Goal: Task Accomplishment & Management: Manage account settings

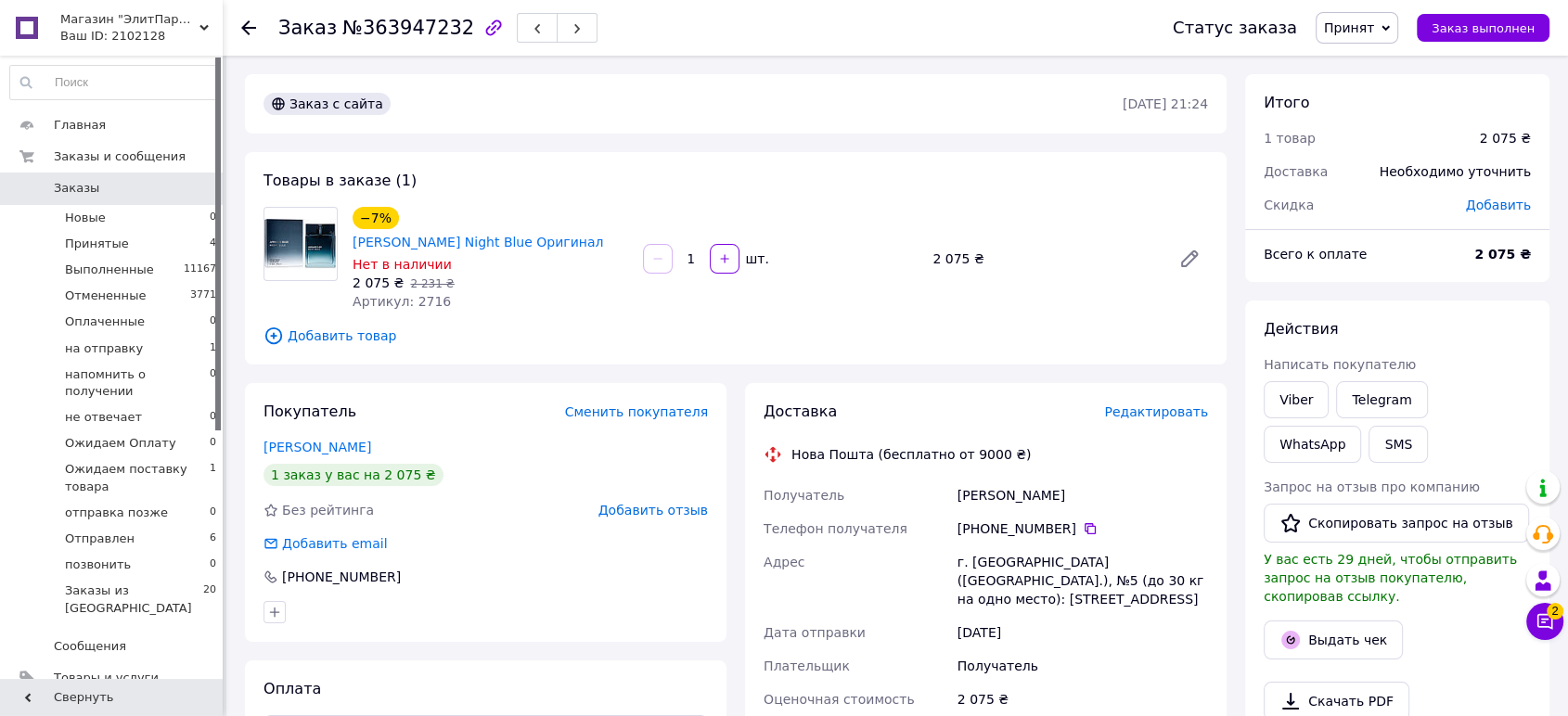
click at [1390, 29] on icon at bounding box center [1385, 28] width 8 height 8
click at [1388, 102] on li "Отменен" at bounding box center [1410, 92] width 189 height 27
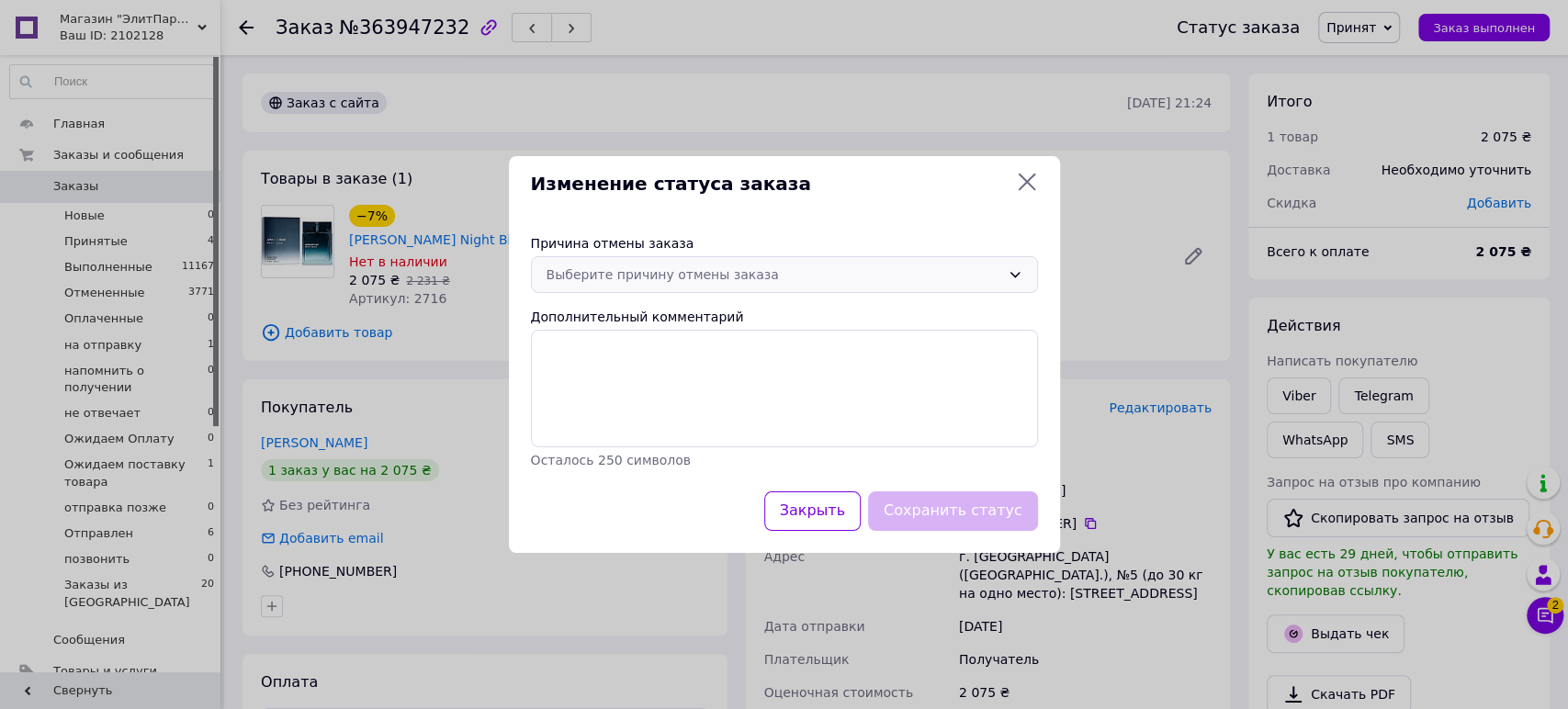
click at [789, 280] on div "Выберите причину отмены заказа" at bounding box center [774, 275] width 454 height 21
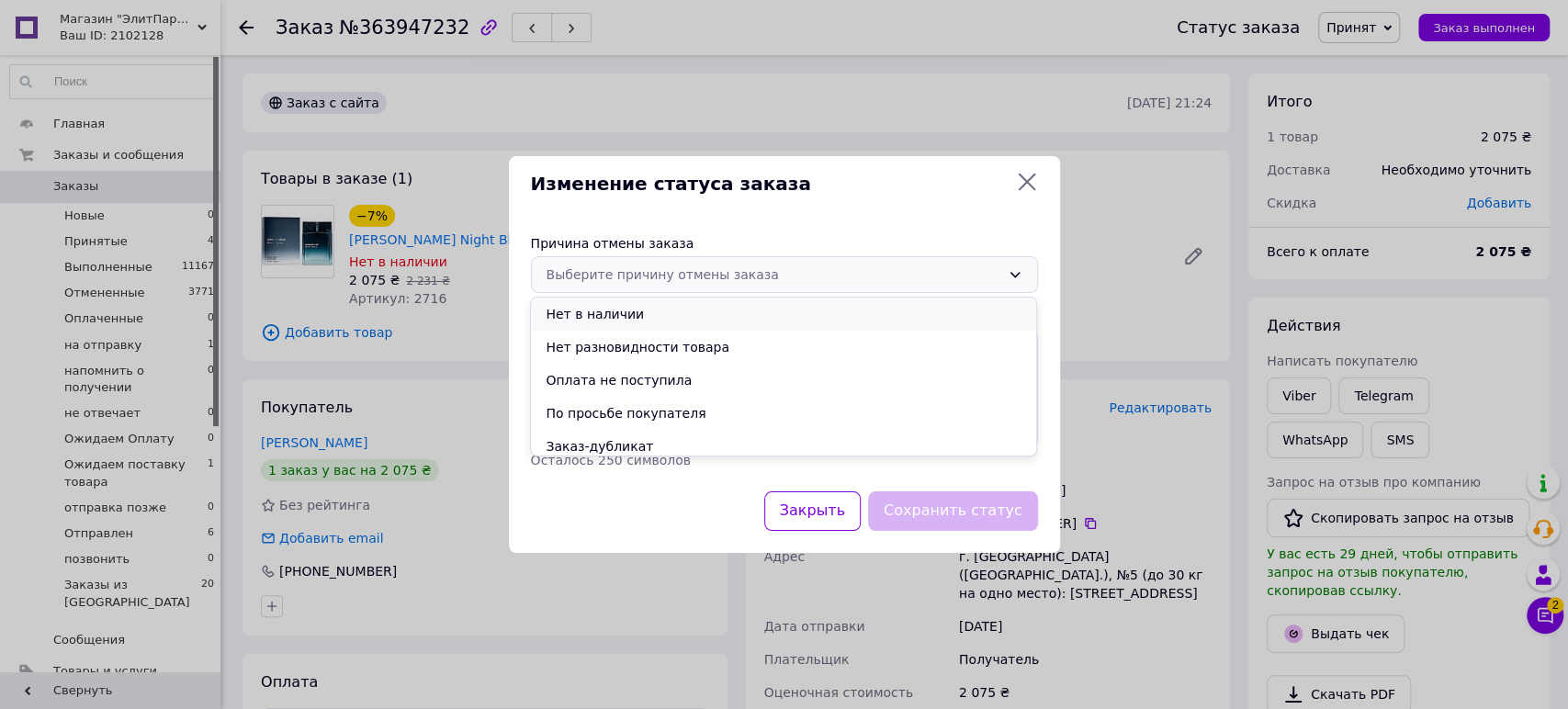
click at [625, 319] on li "Нет в наличии" at bounding box center [783, 314] width 506 height 33
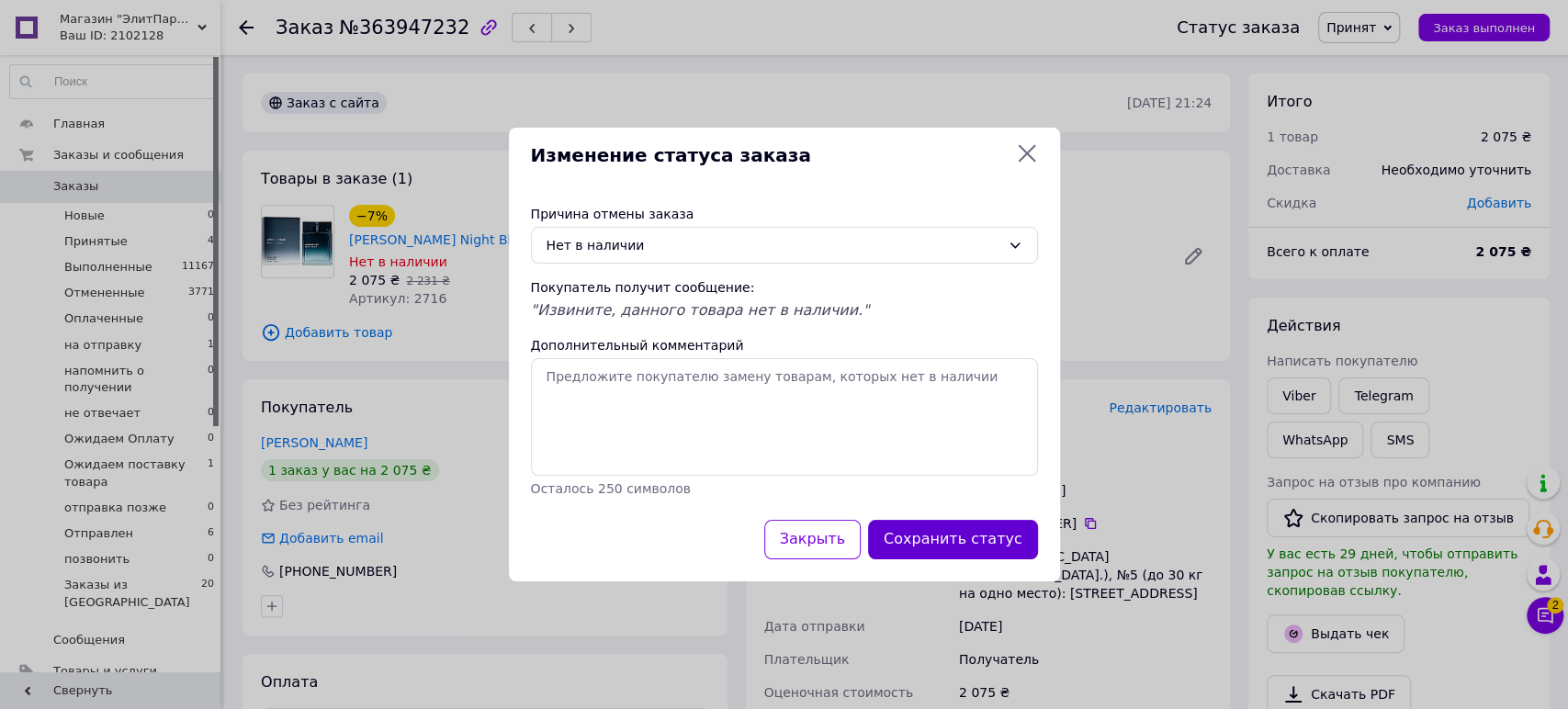
click at [1015, 546] on button "Сохранить статус" at bounding box center [953, 540] width 170 height 39
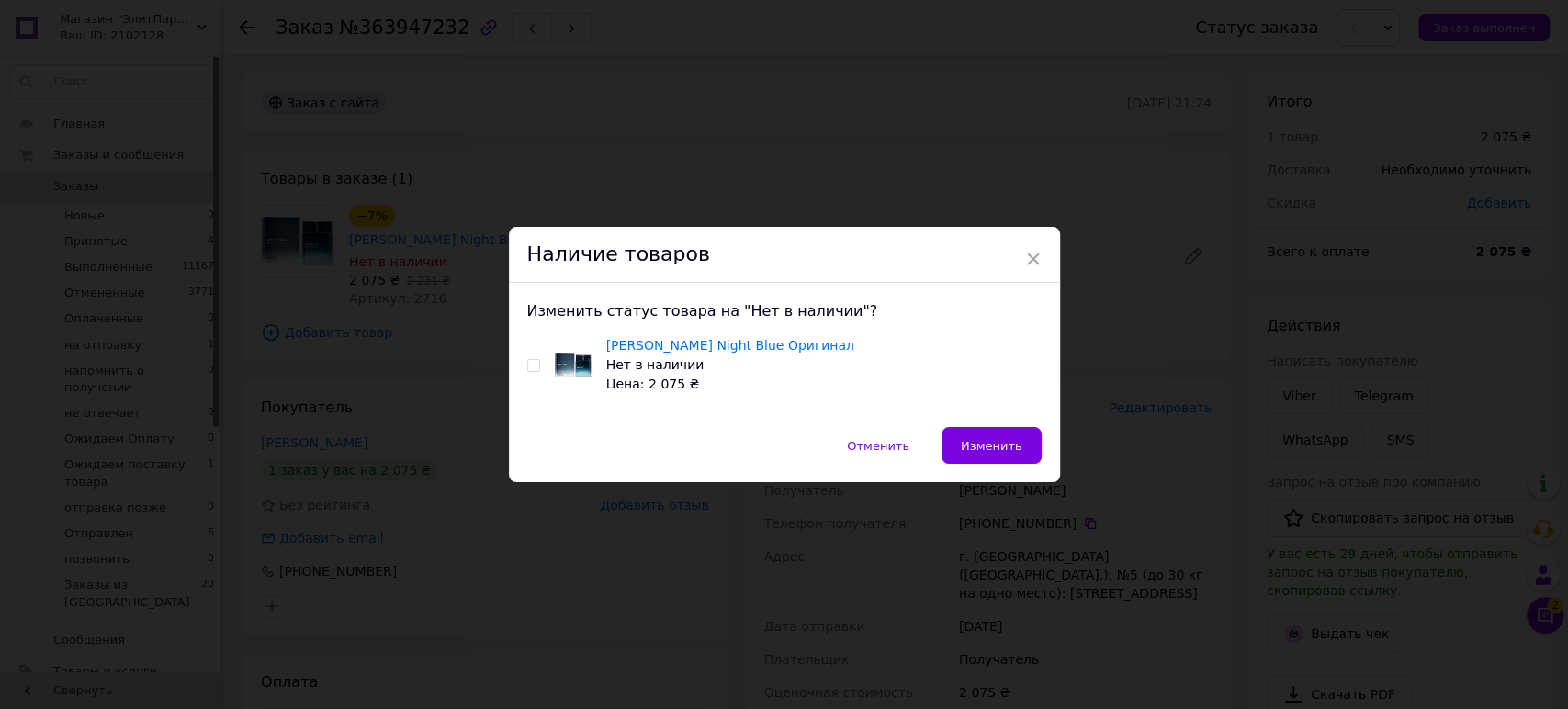
click at [527, 364] on input "checkbox" at bounding box center [533, 365] width 12 height 12
checkbox input "true"
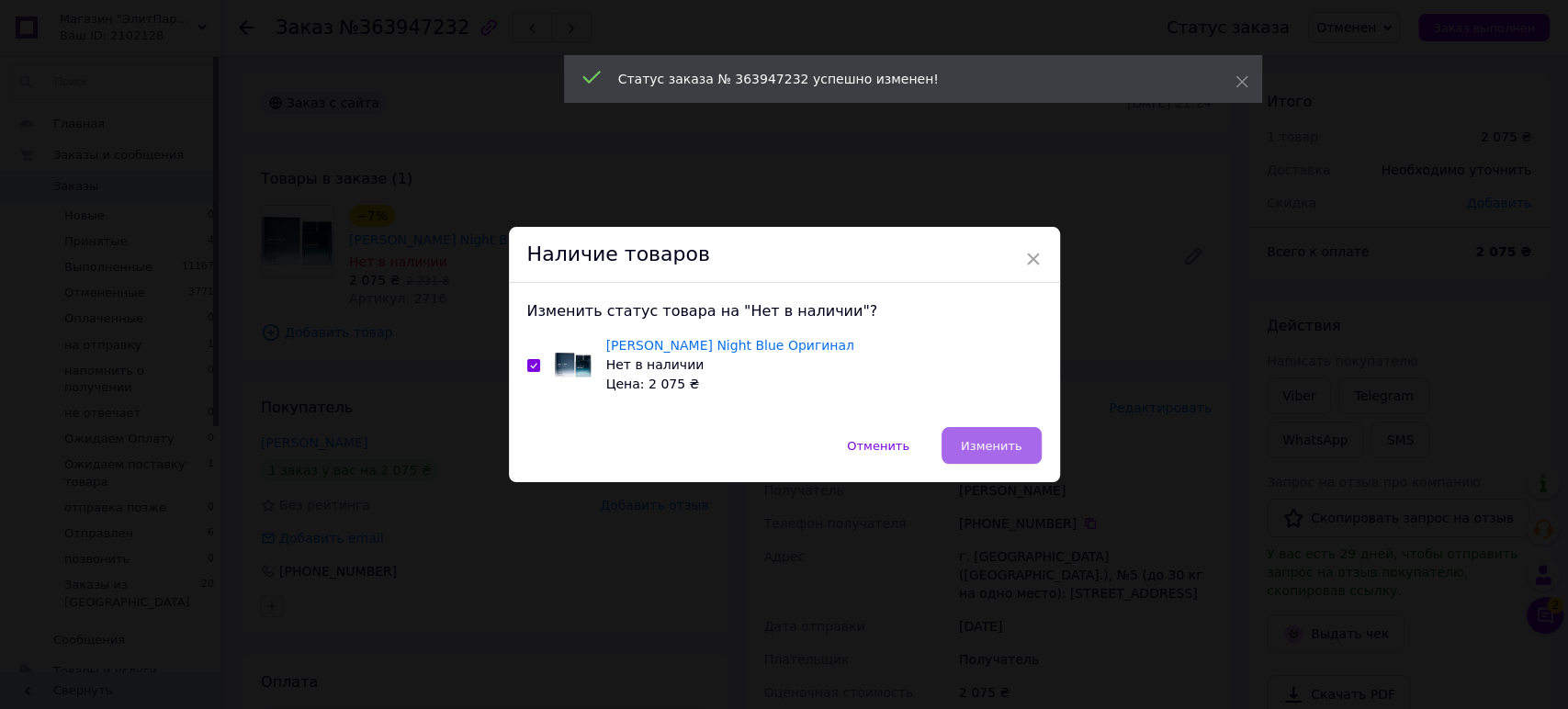
click at [975, 442] on span "Изменить" at bounding box center [992, 446] width 62 height 14
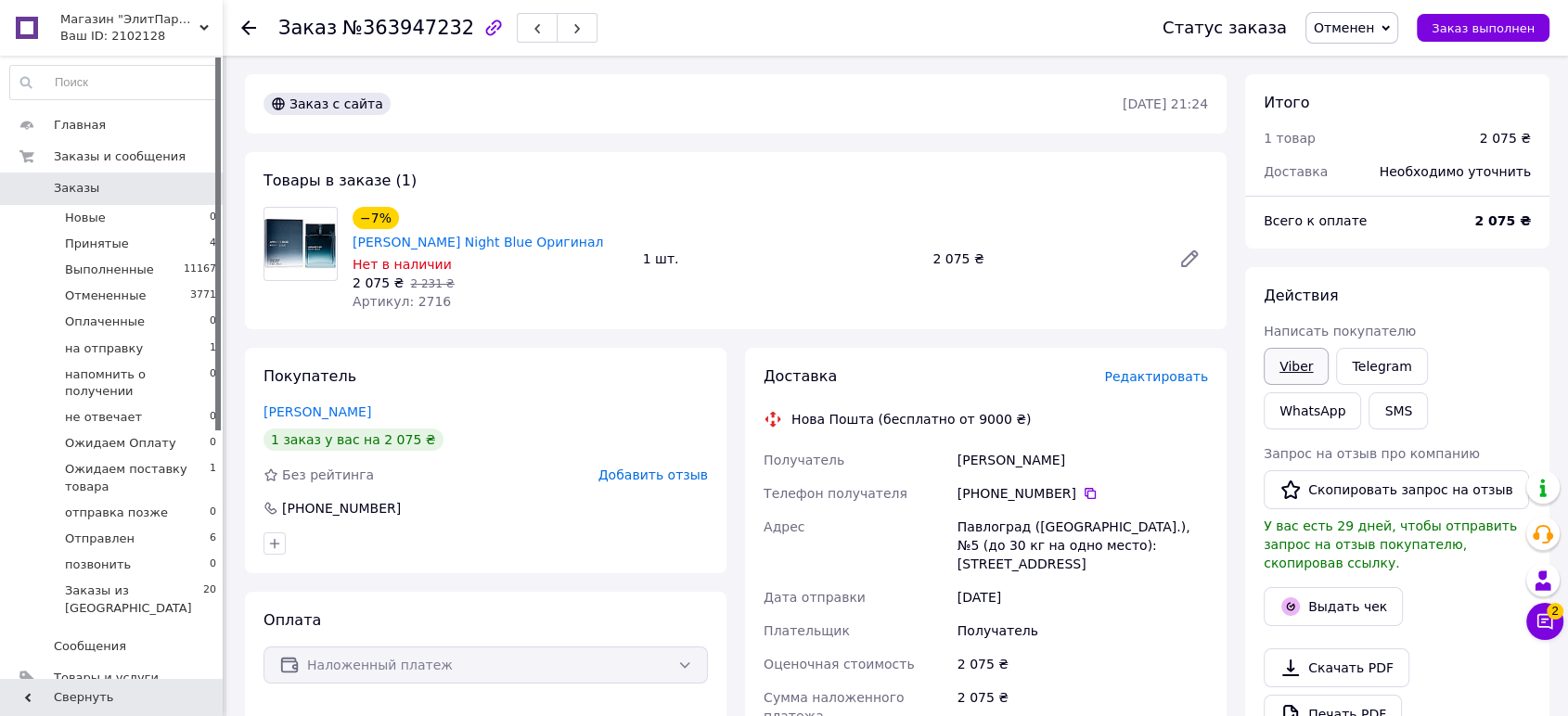
click at [1302, 363] on link "Viber" at bounding box center [1295, 366] width 65 height 37
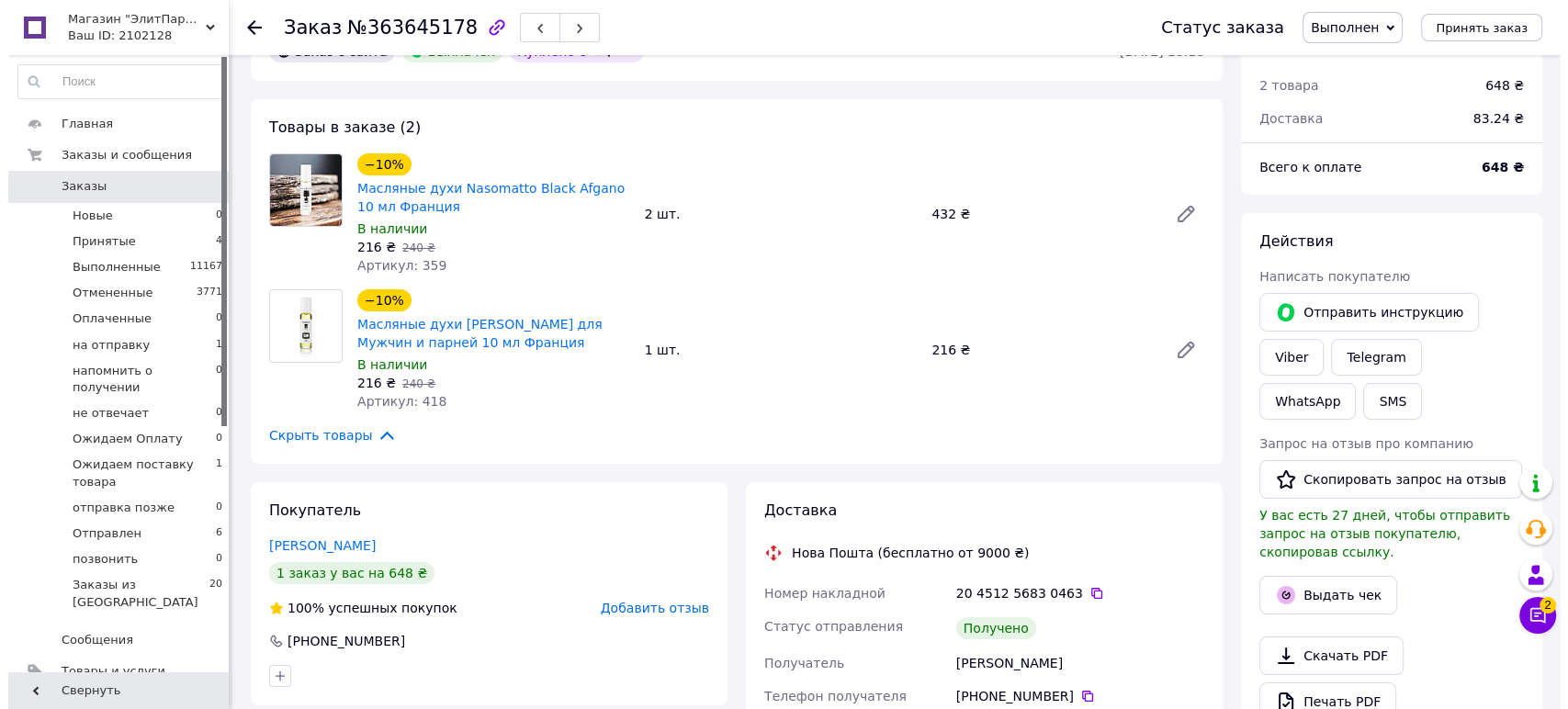
scroll to position [102, 0]
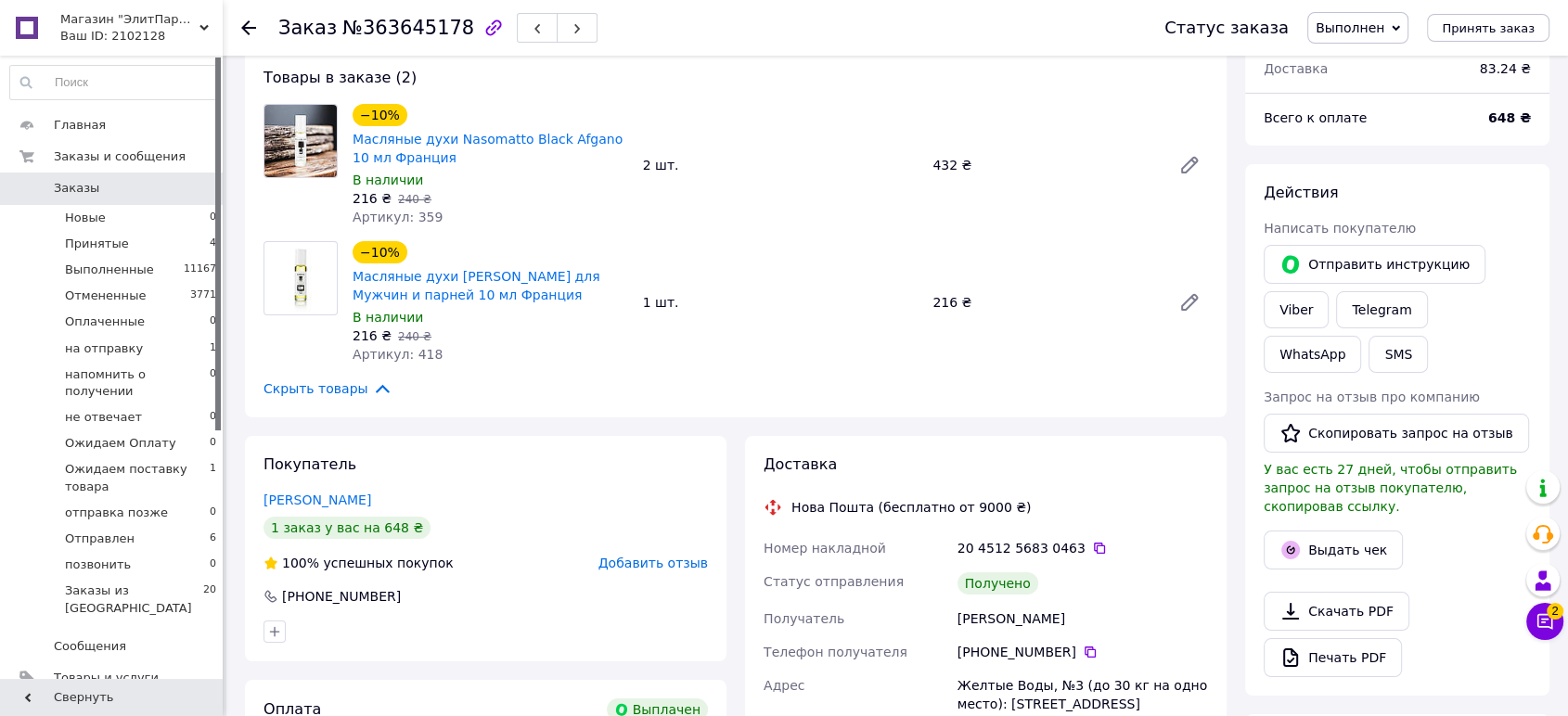
click at [1333, 526] on div "Выдать чек" at bounding box center [1396, 549] width 275 height 46
click at [1330, 530] on button "Выдать чек" at bounding box center [1332, 549] width 139 height 39
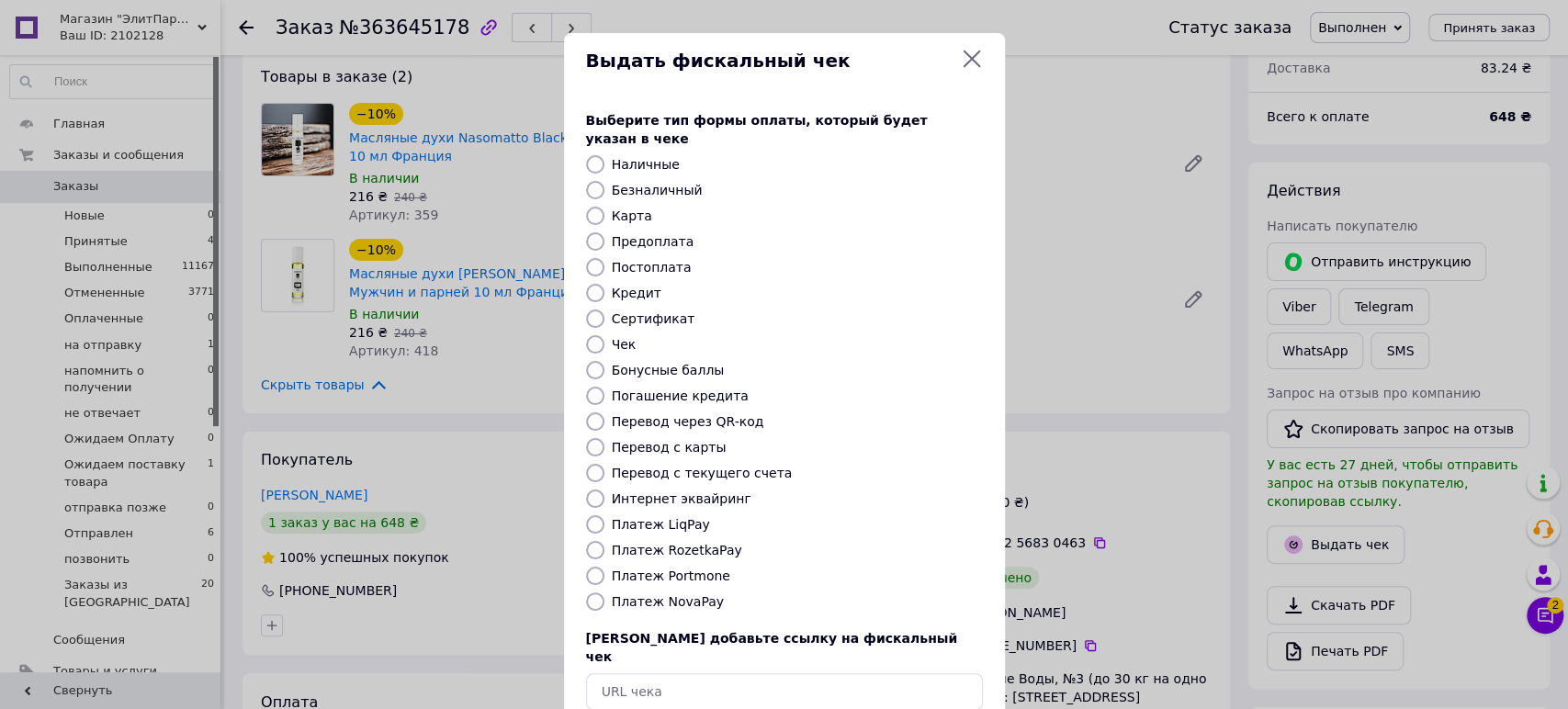
click at [632, 183] on label "Безналичный" at bounding box center [657, 191] width 91 height 15
click at [605, 181] on input "Безналичный" at bounding box center [595, 191] width 19 height 19
radio input "true"
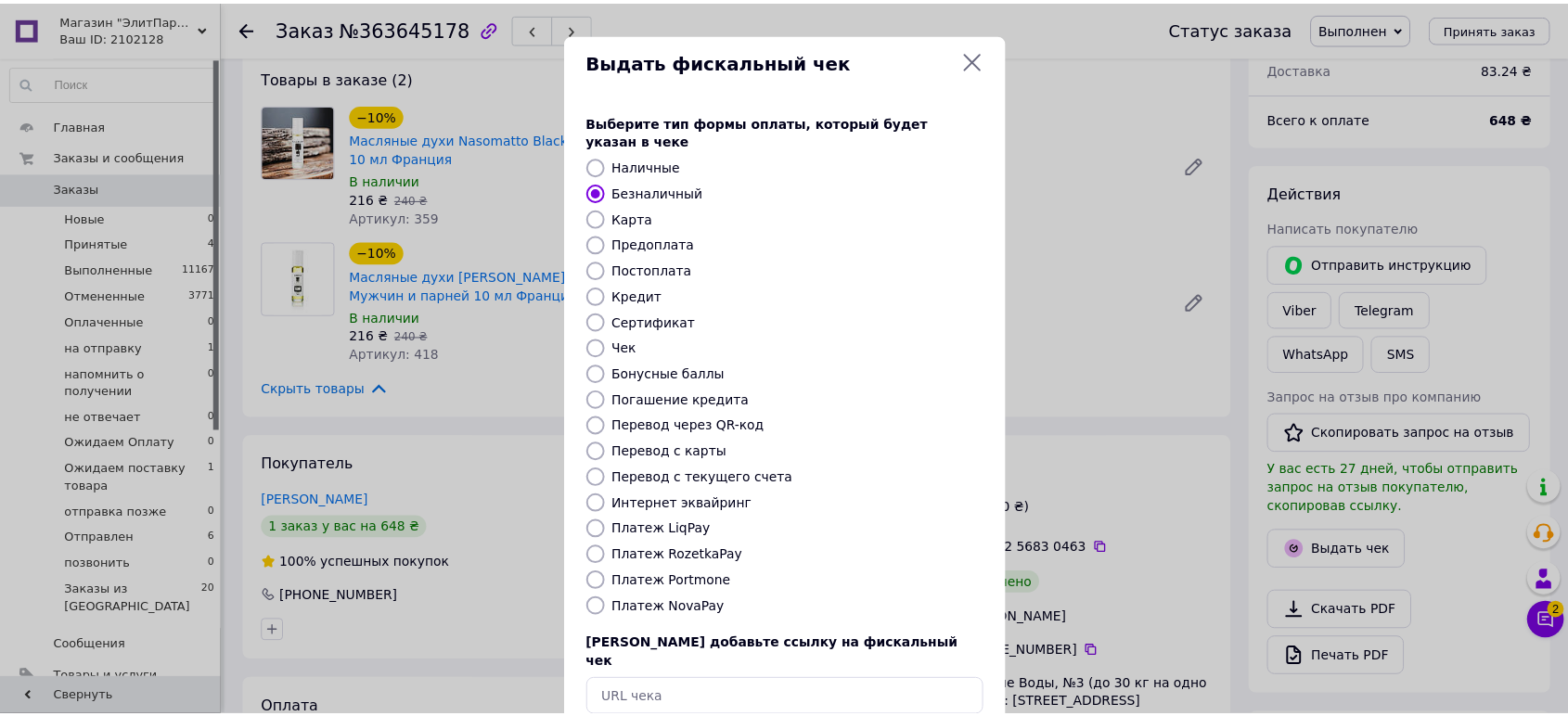
scroll to position [80, 0]
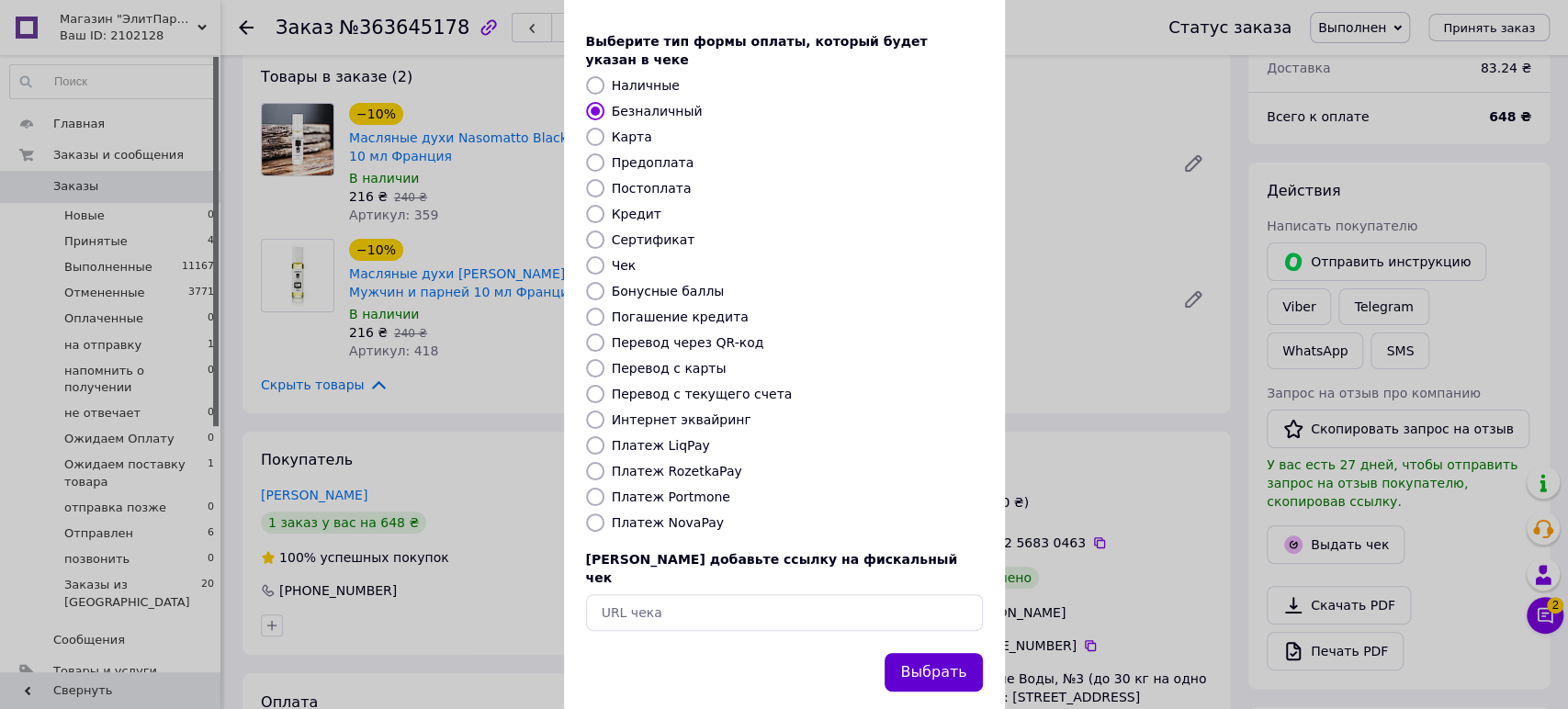
click at [912, 653] on button "Выбрать" at bounding box center [934, 673] width 97 height 39
